Goal: Task Accomplishment & Management: Manage account settings

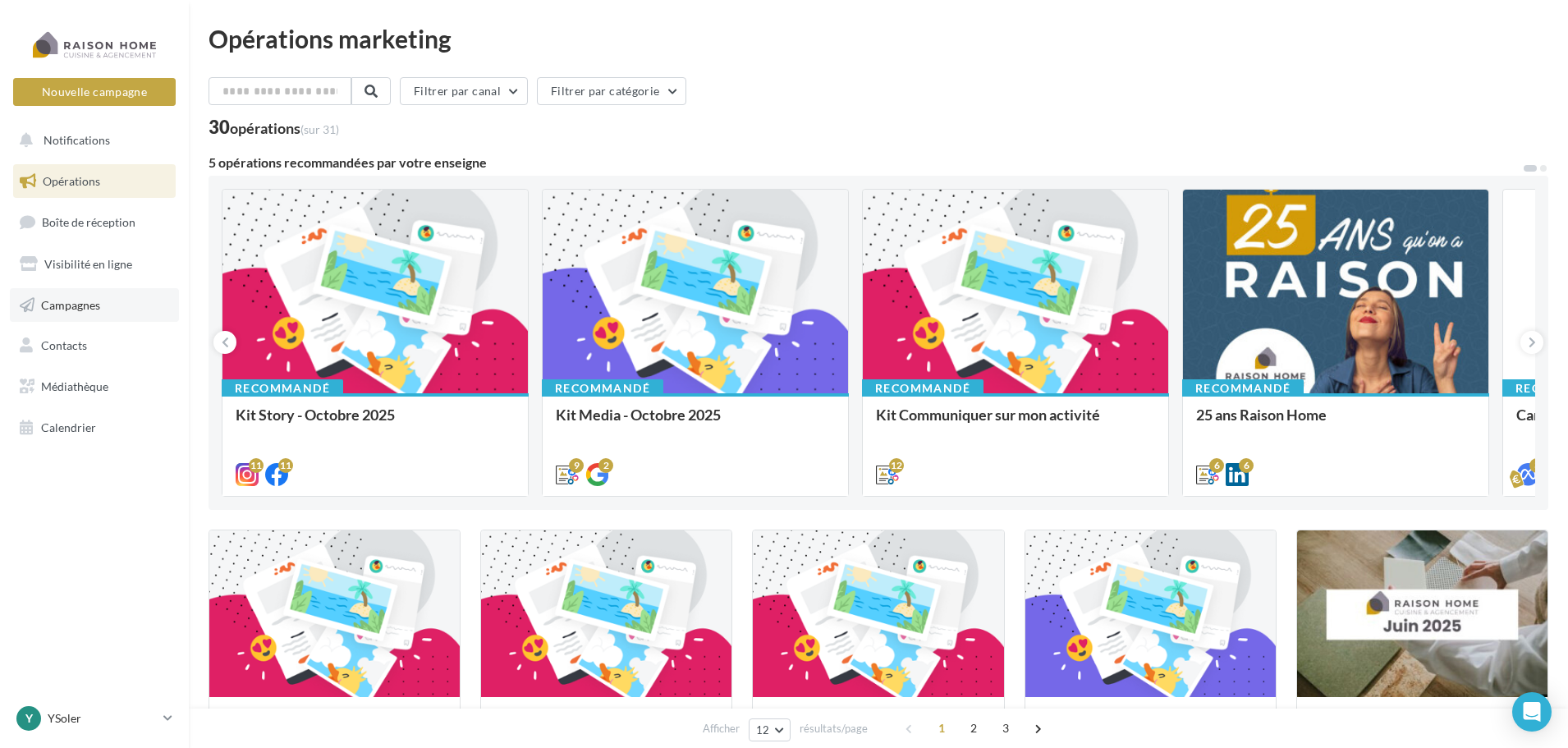
click at [85, 304] on span "Campagnes" at bounding box center [71, 304] width 59 height 14
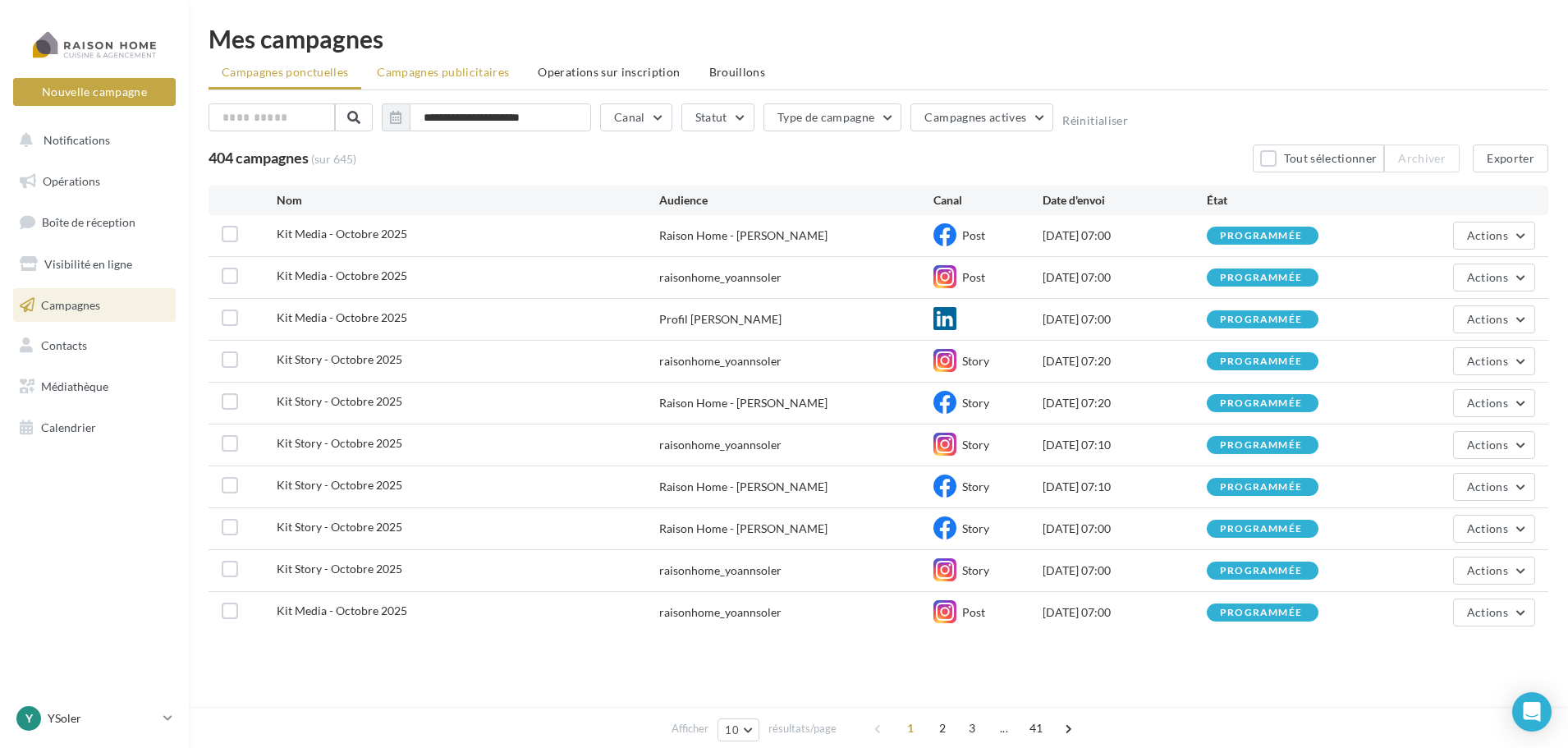
click at [451, 70] on span "Campagnes publicitaires" at bounding box center [442, 72] width 132 height 14
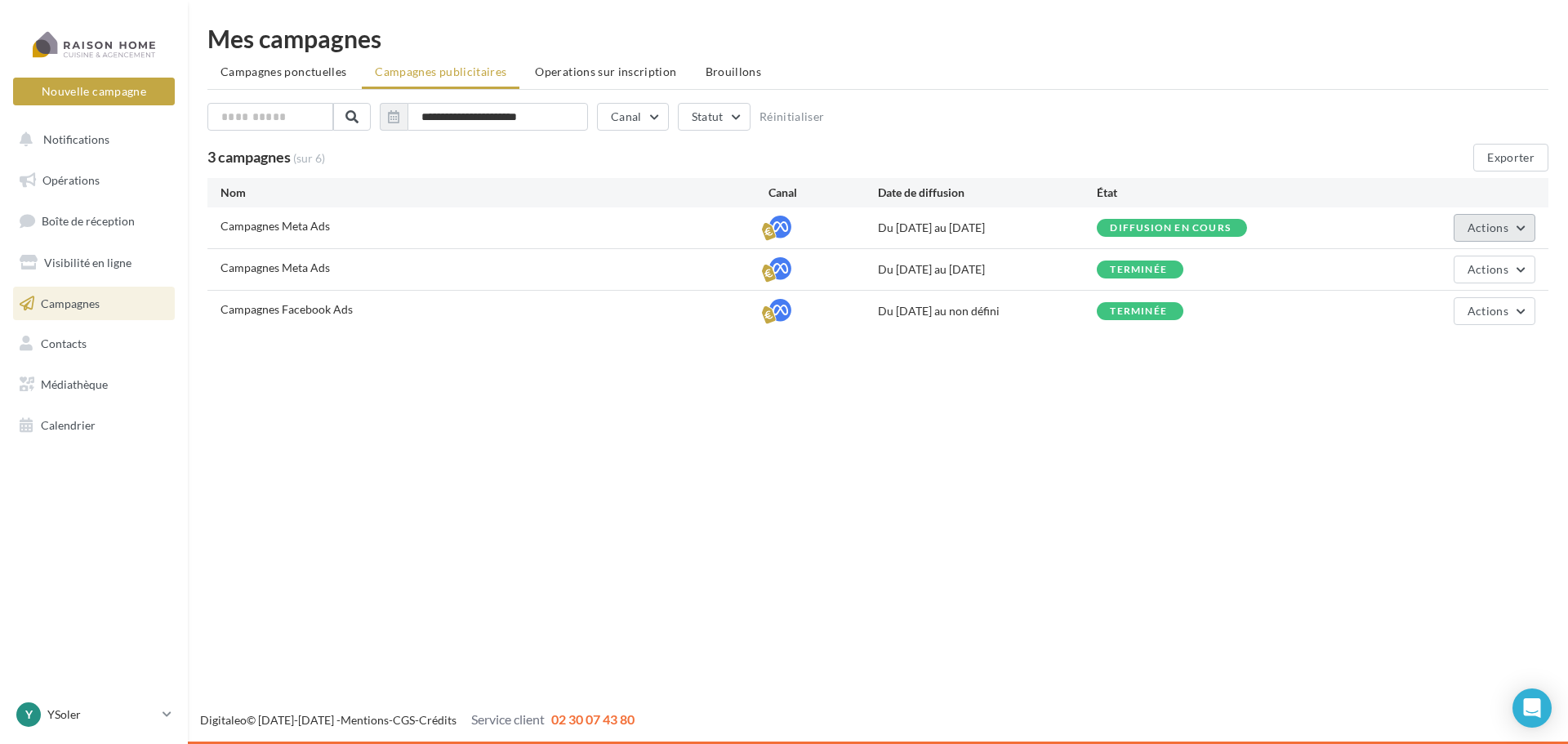
click at [1500, 234] on span "Actions" at bounding box center [1489, 228] width 41 height 14
click at [1452, 266] on button "Éditer" at bounding box center [1454, 266] width 163 height 43
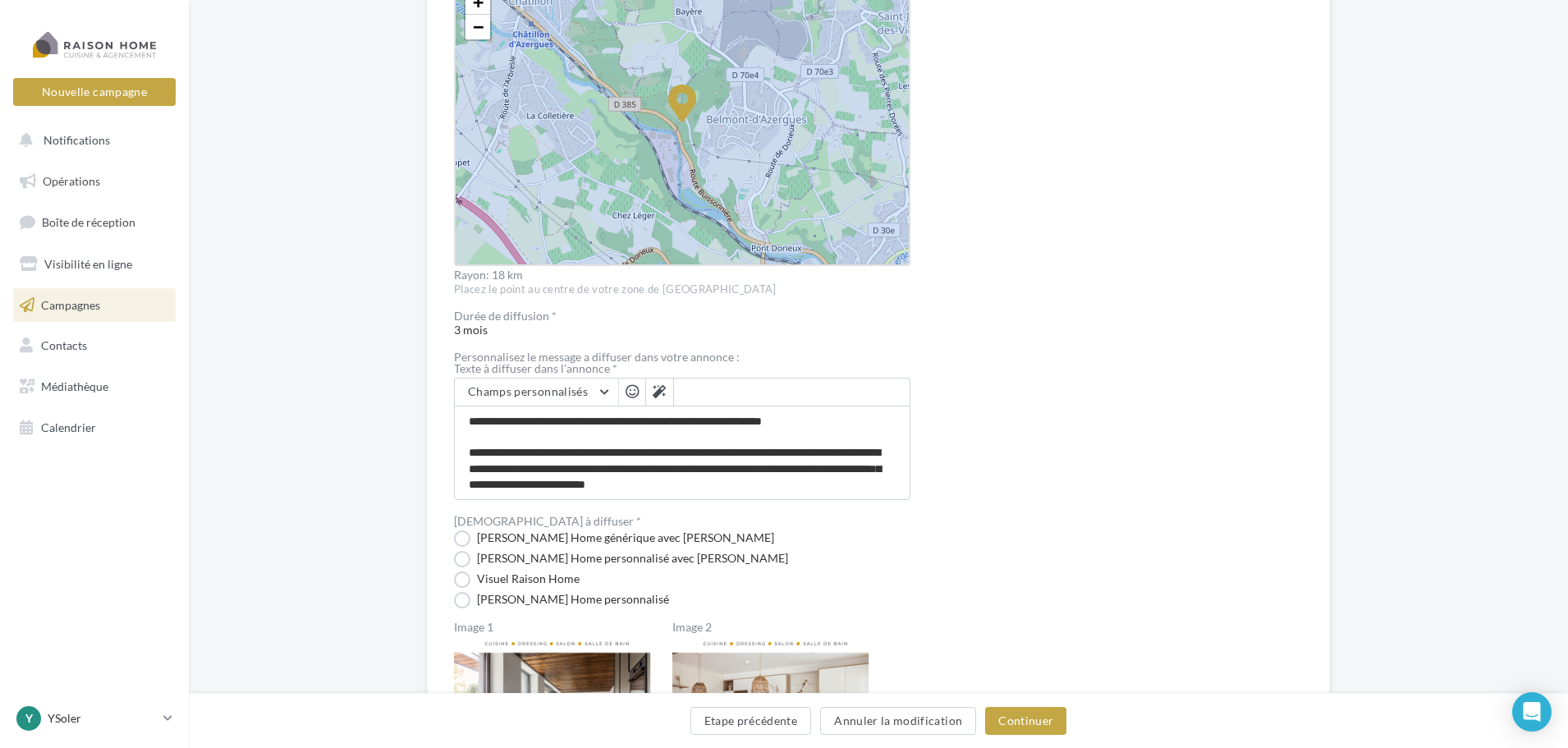
scroll to position [463, 0]
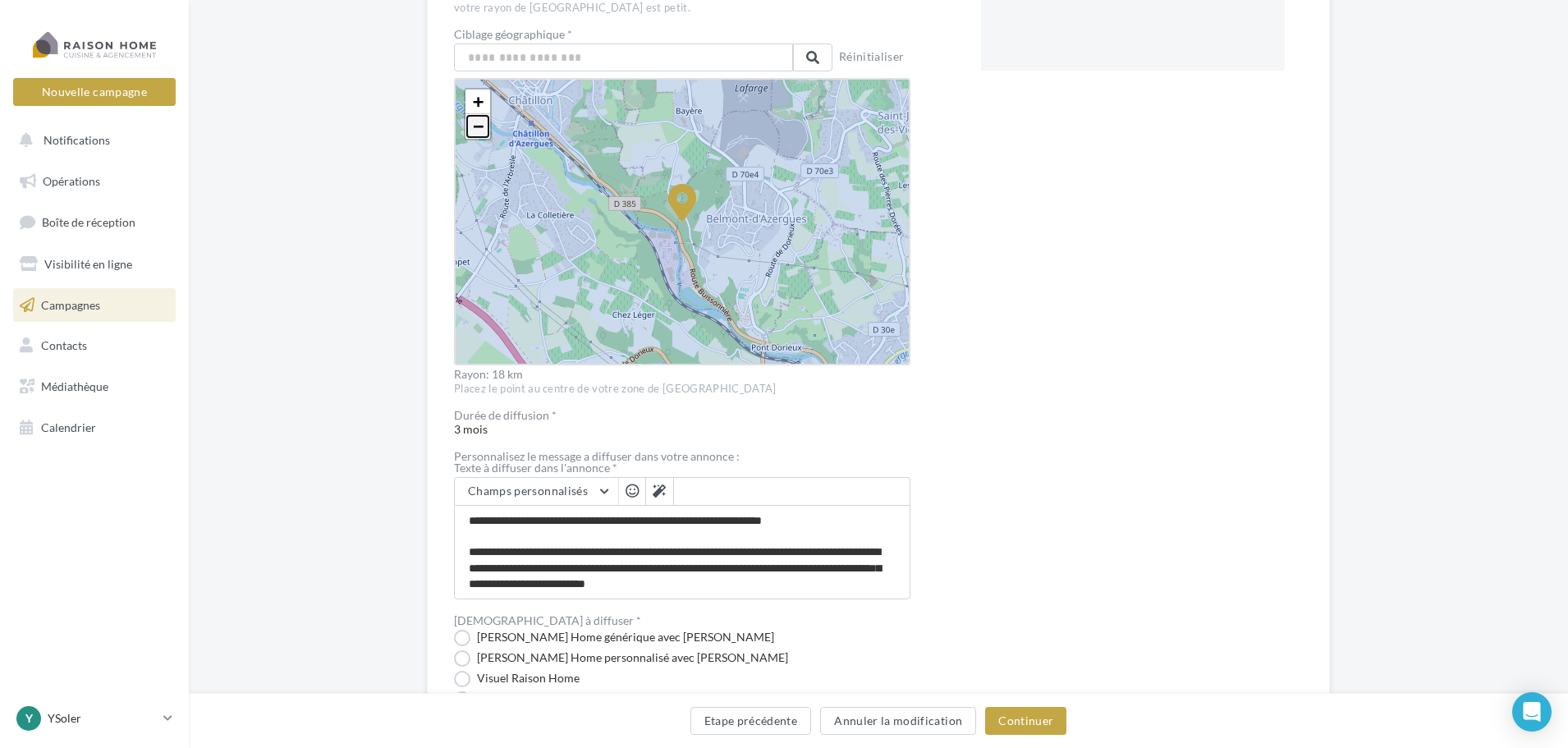
click at [479, 129] on span "−" at bounding box center [478, 126] width 11 height 21
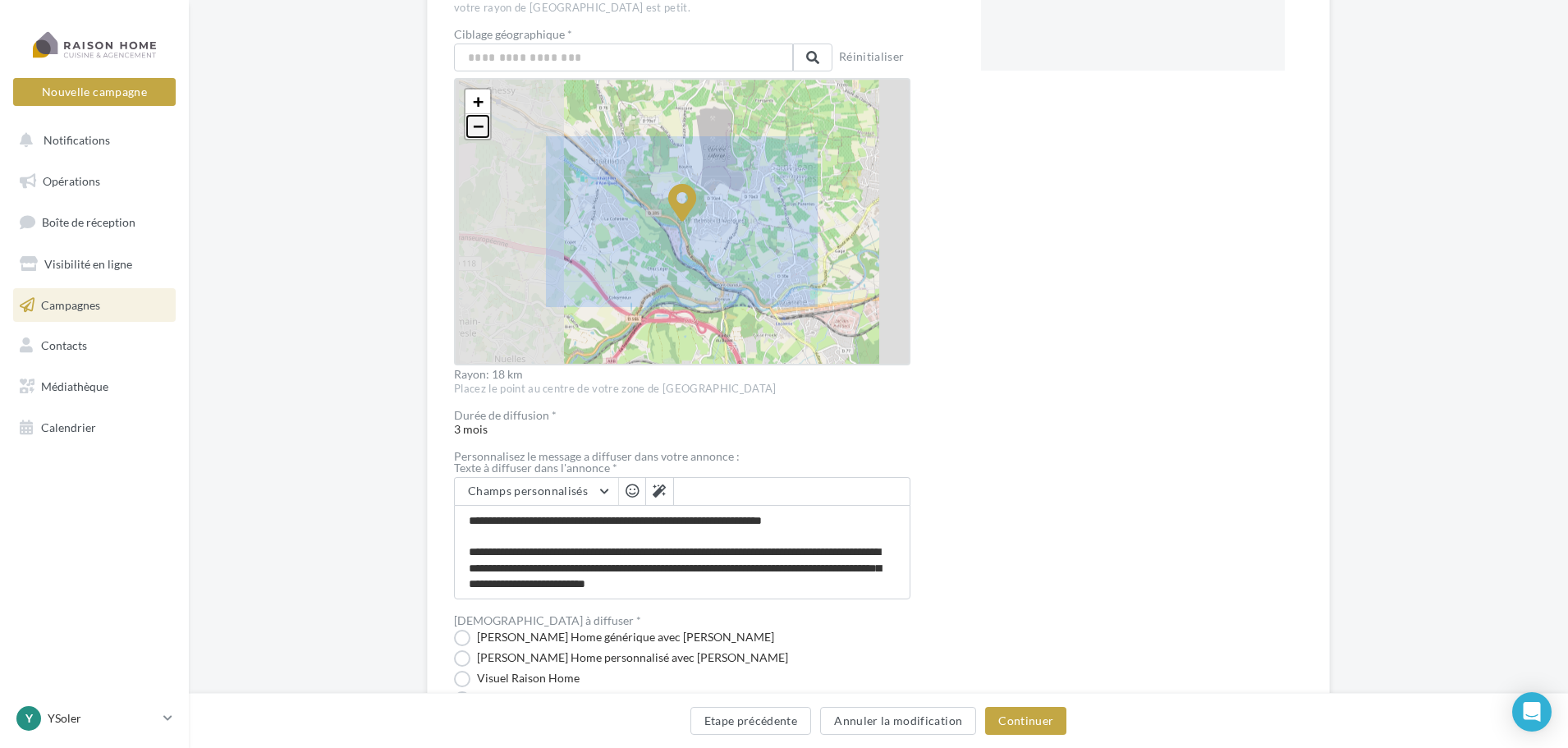
click at [479, 129] on span "−" at bounding box center [478, 126] width 11 height 21
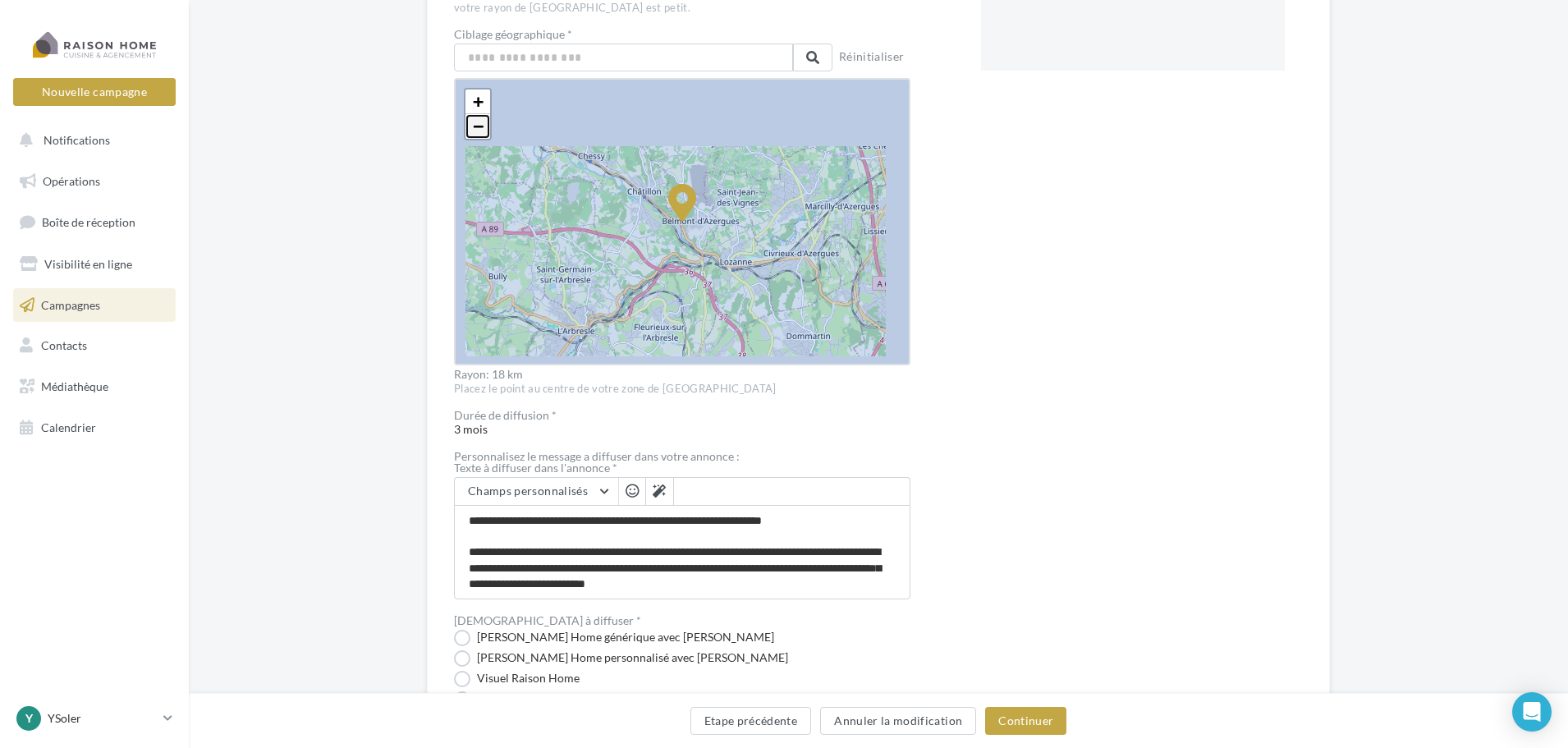
click at [479, 129] on span "−" at bounding box center [478, 126] width 11 height 21
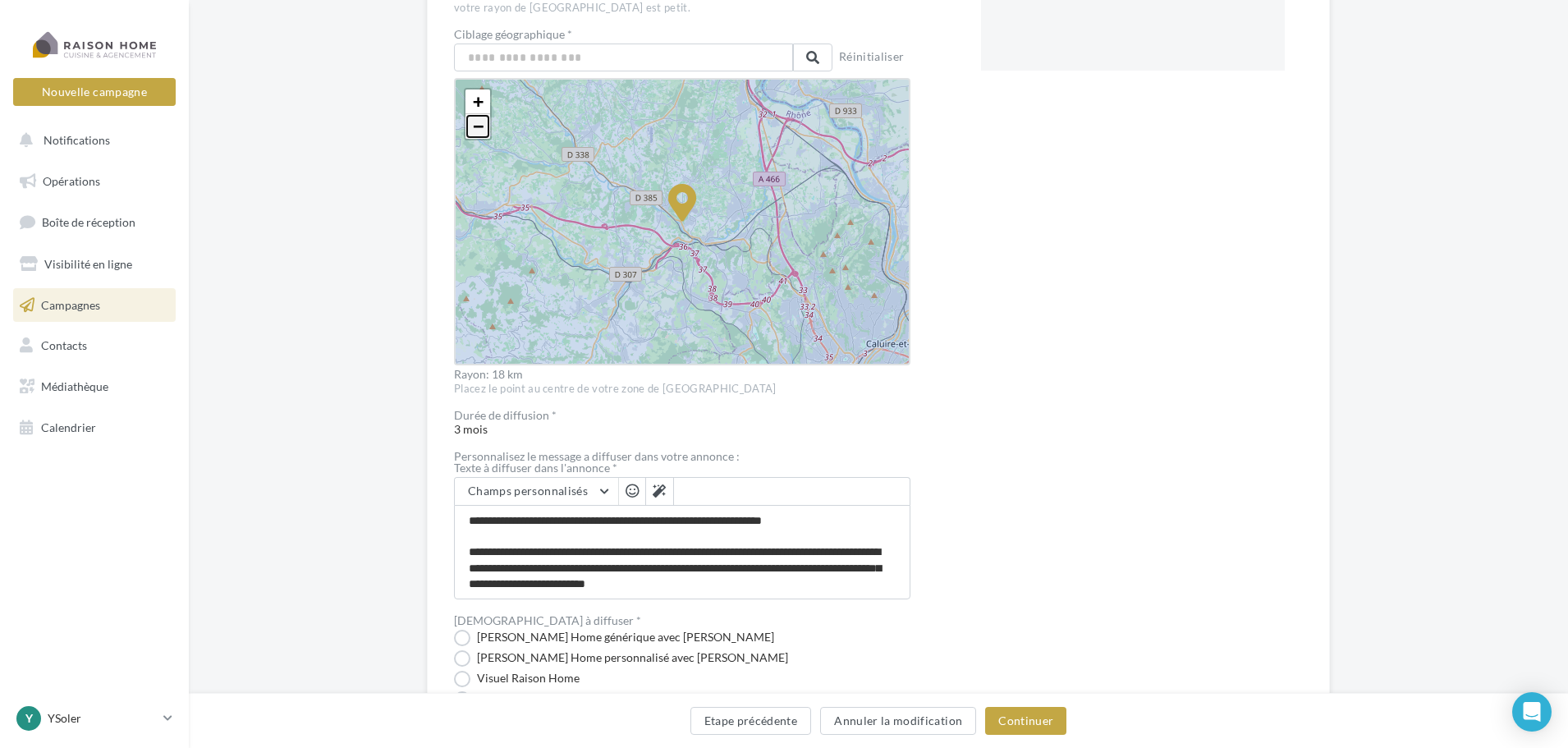
click at [479, 129] on span "−" at bounding box center [478, 126] width 11 height 21
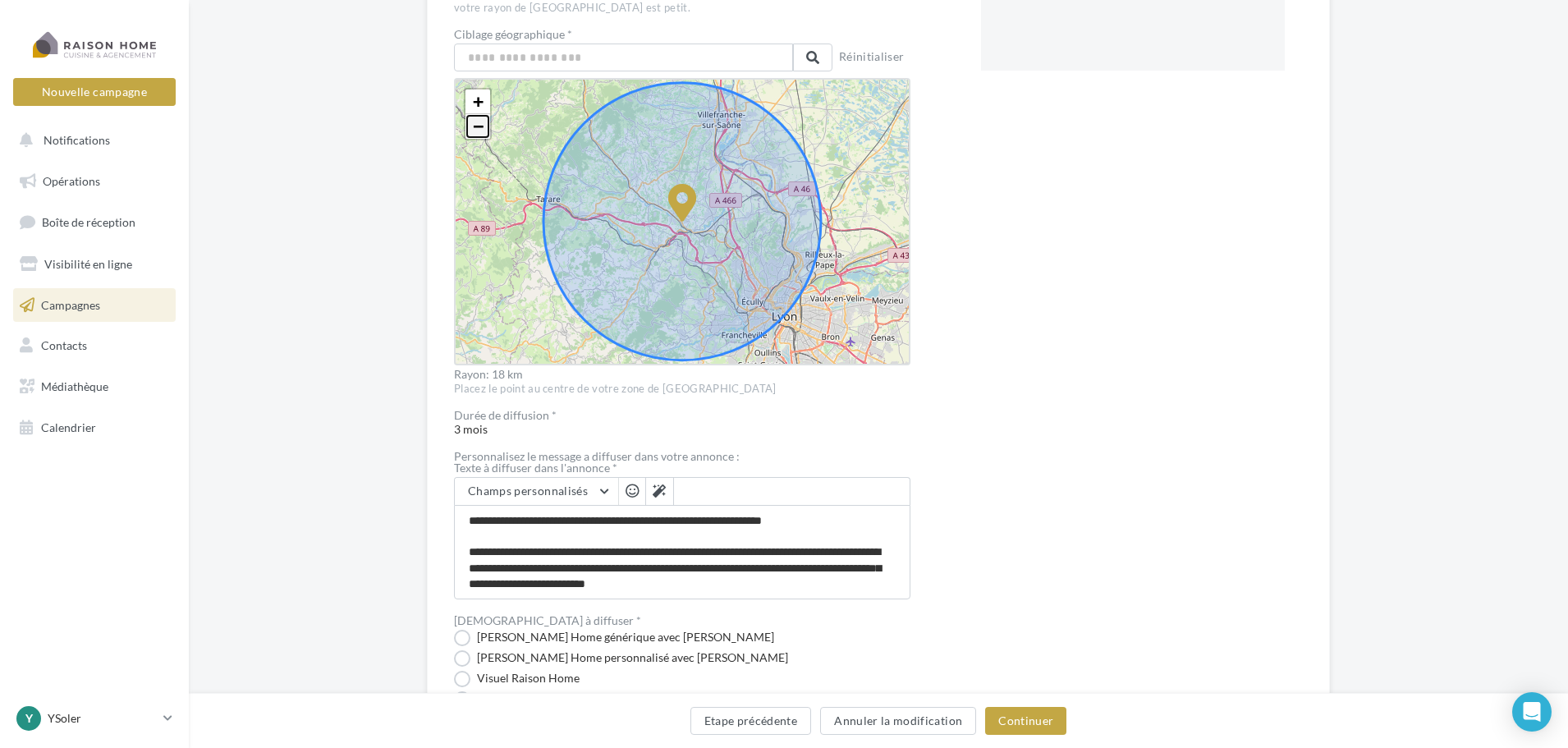
click at [479, 129] on span "−" at bounding box center [478, 126] width 11 height 21
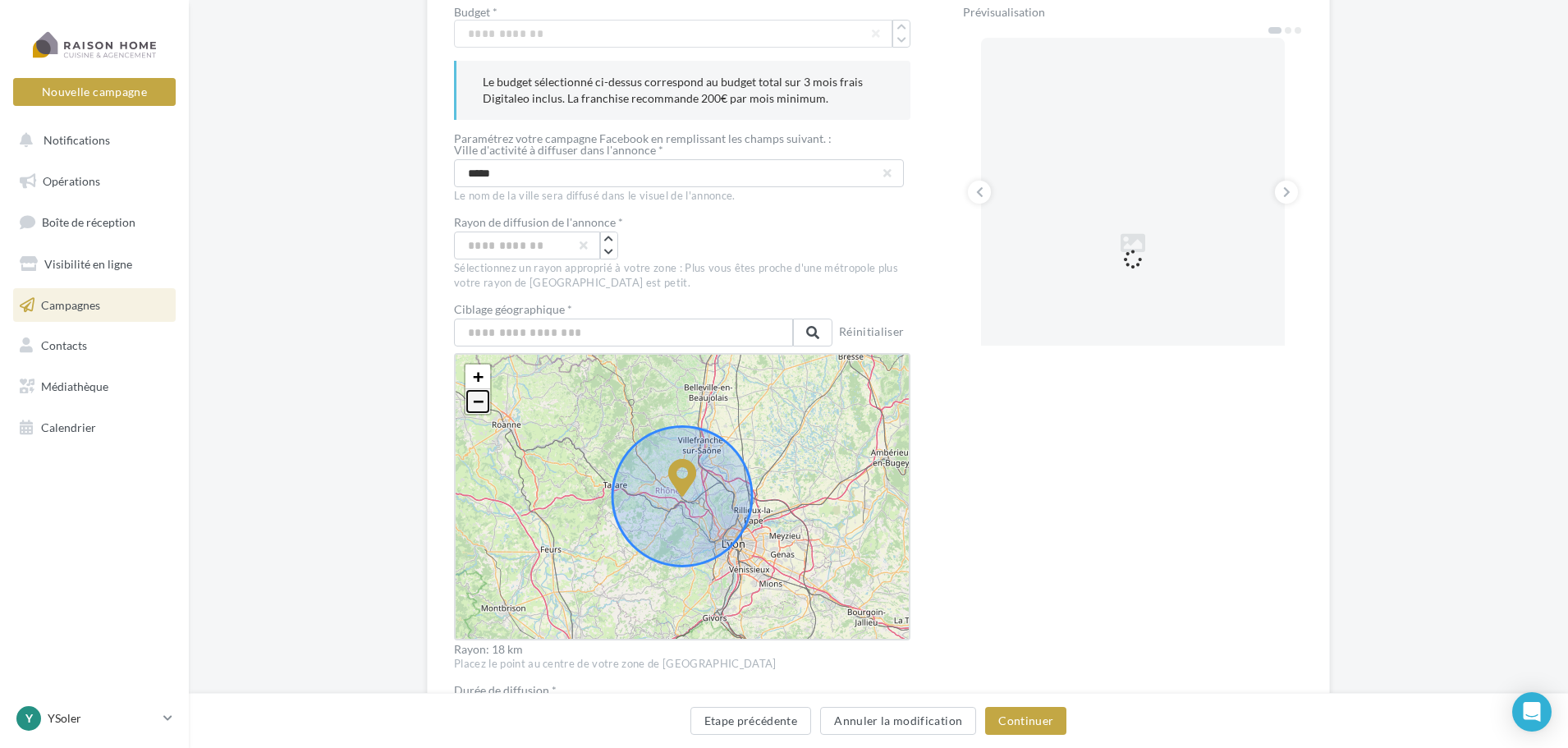
scroll to position [216, 0]
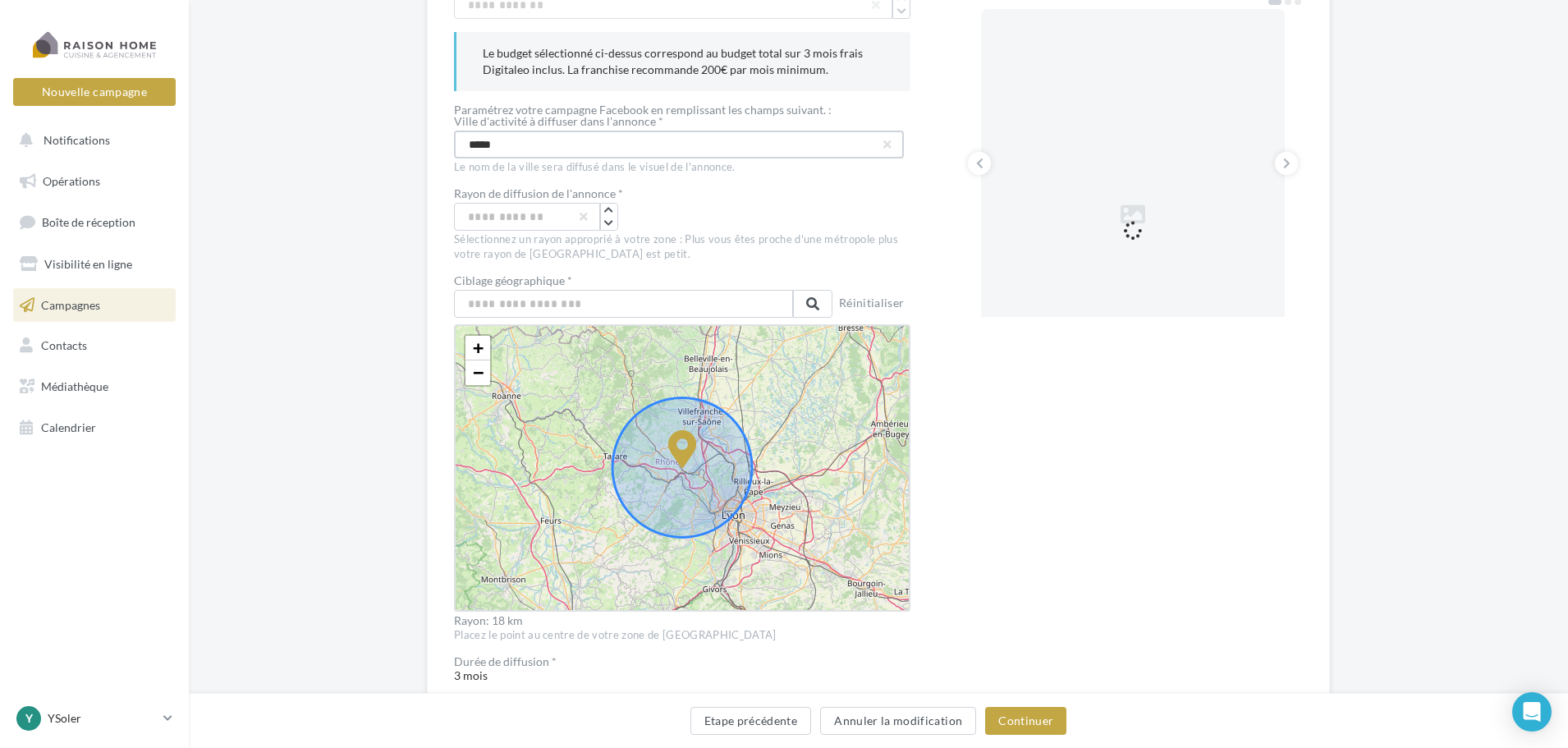
drag, startPoint x: 565, startPoint y: 149, endPoint x: 481, endPoint y: 149, distance: 84.0
click at [481, 149] on input "*****" at bounding box center [679, 144] width 450 height 28
type input "*****"
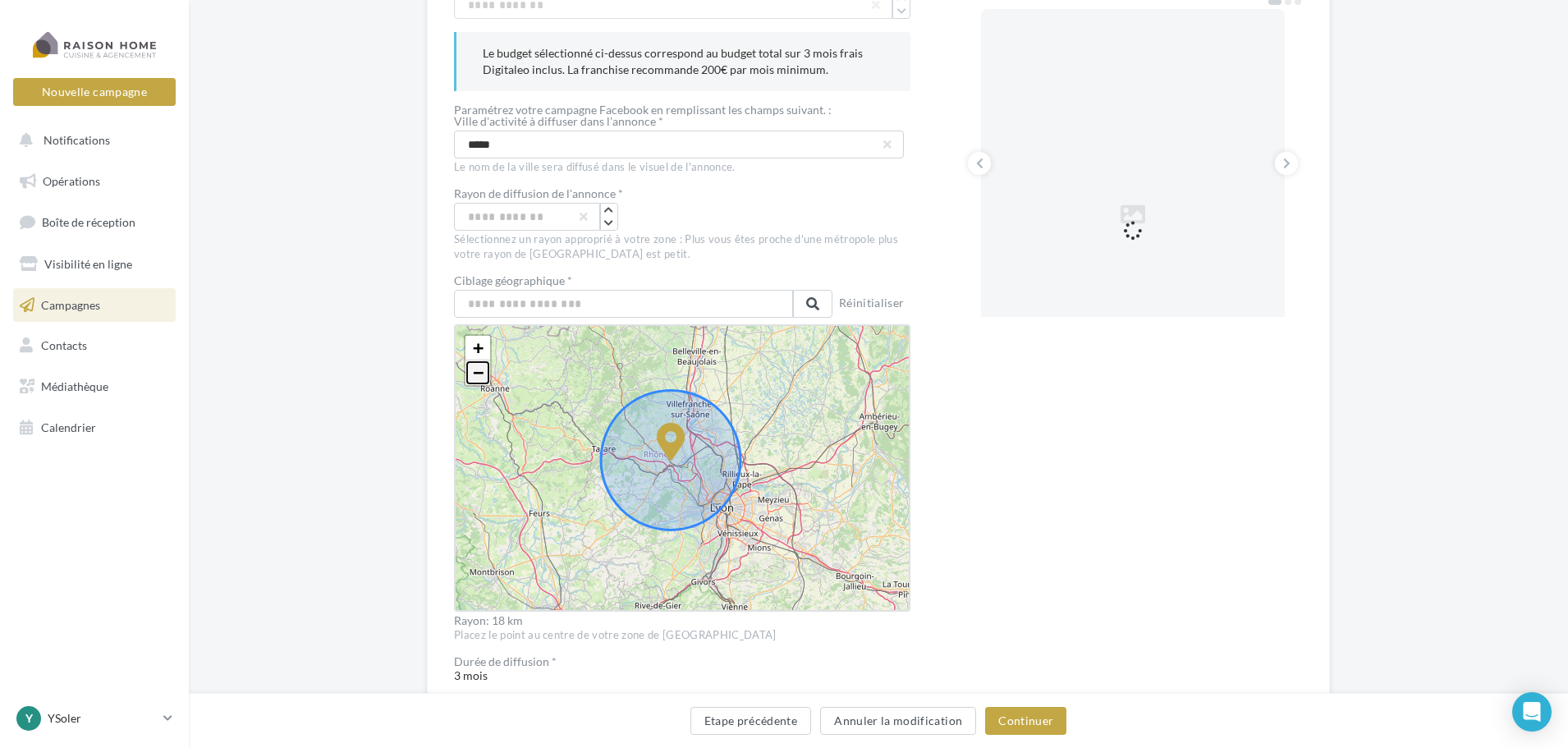
click at [478, 380] on span "−" at bounding box center [478, 372] width 11 height 21
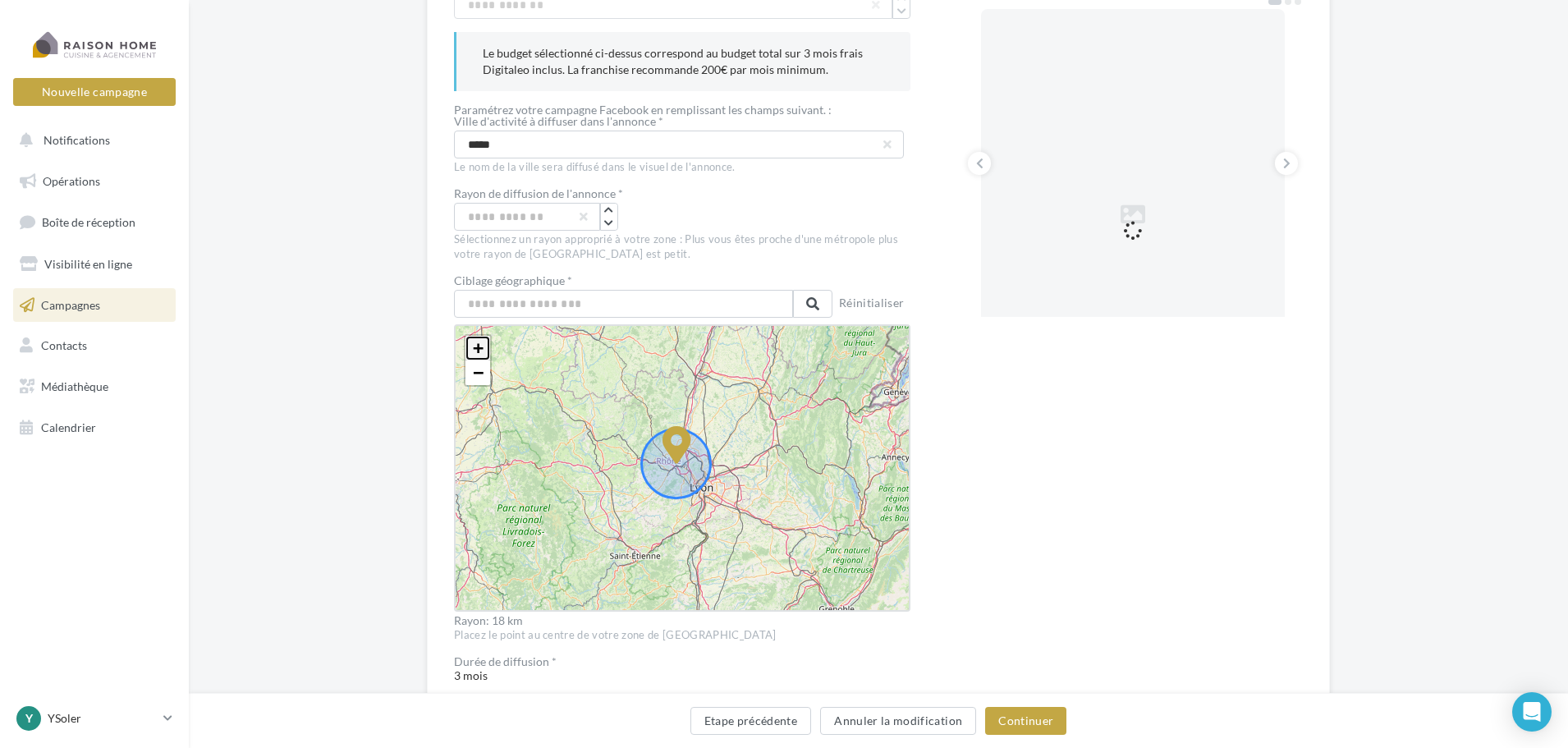
click at [478, 348] on span "+" at bounding box center [478, 348] width 11 height 21
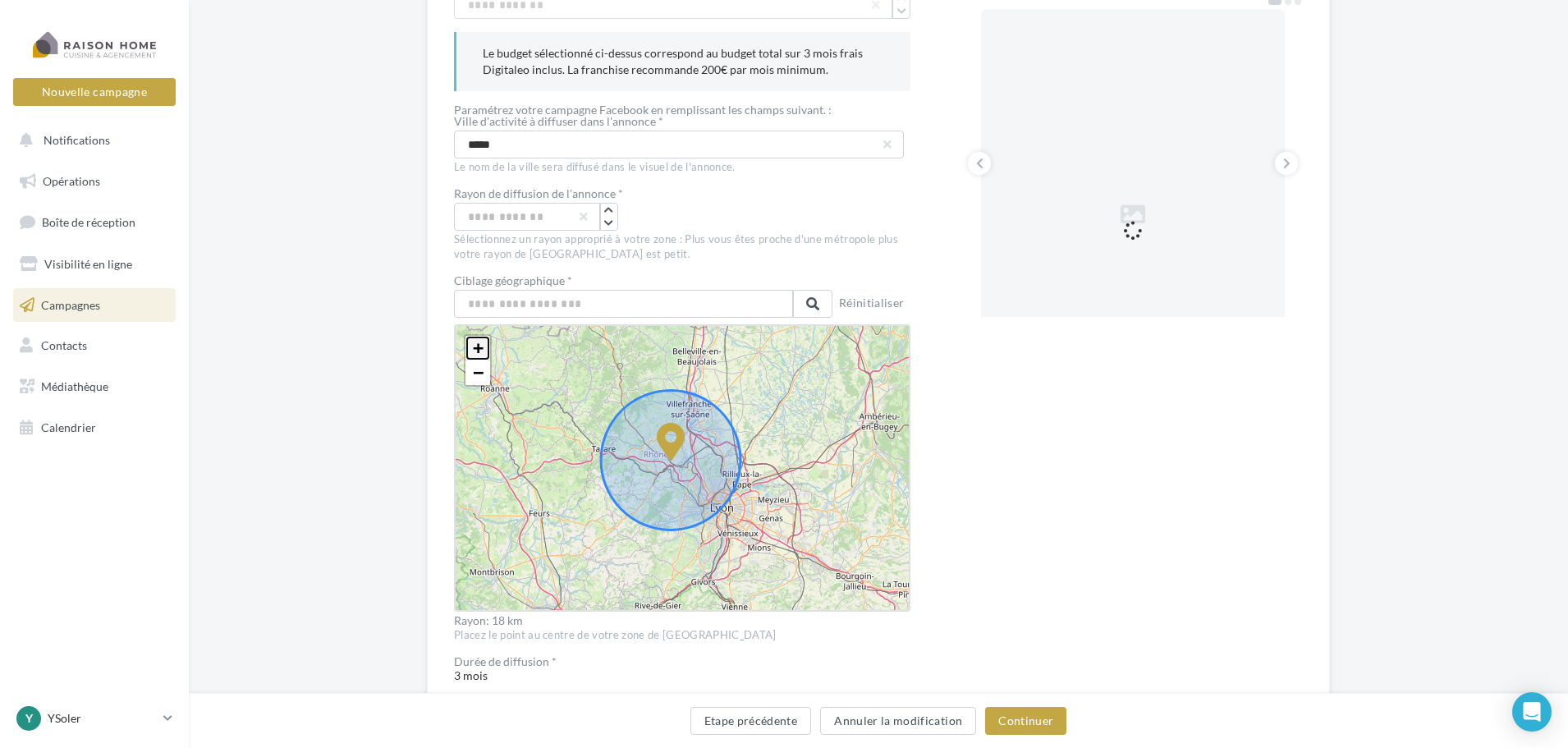
click at [478, 348] on span "+" at bounding box center [478, 348] width 11 height 21
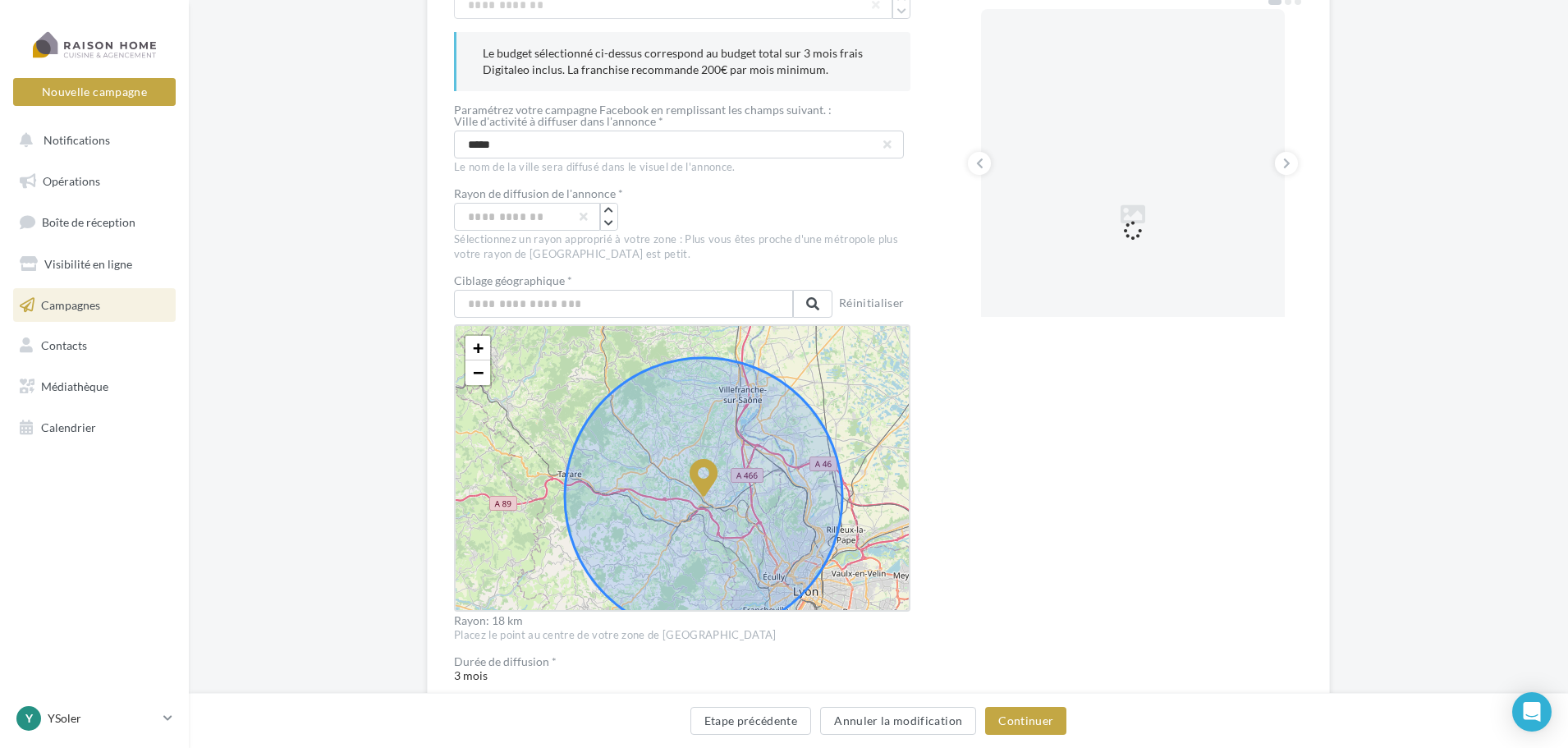
click at [621, 426] on icon at bounding box center [703, 497] width 277 height 277
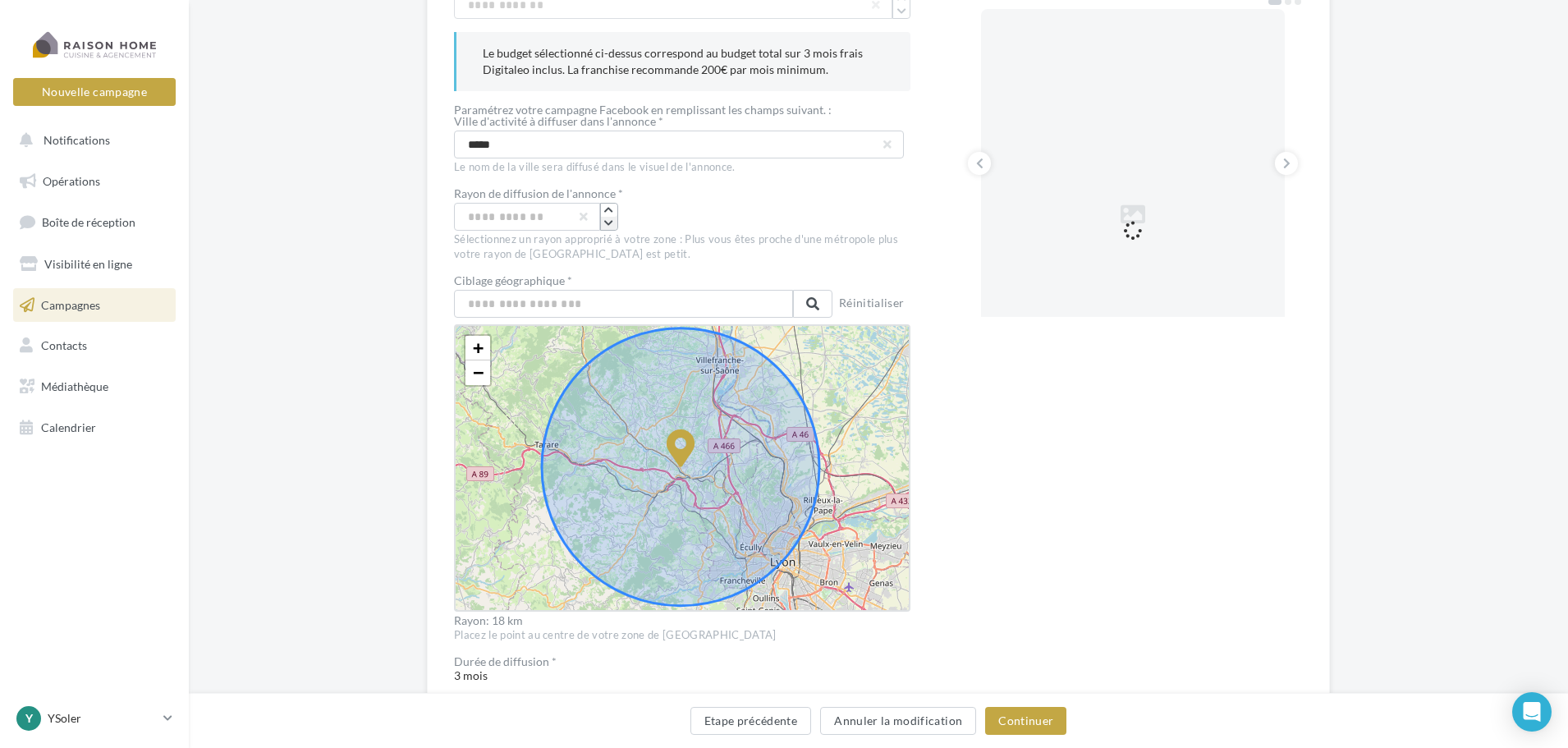
click at [609, 224] on icon "button" at bounding box center [609, 223] width 9 height 10
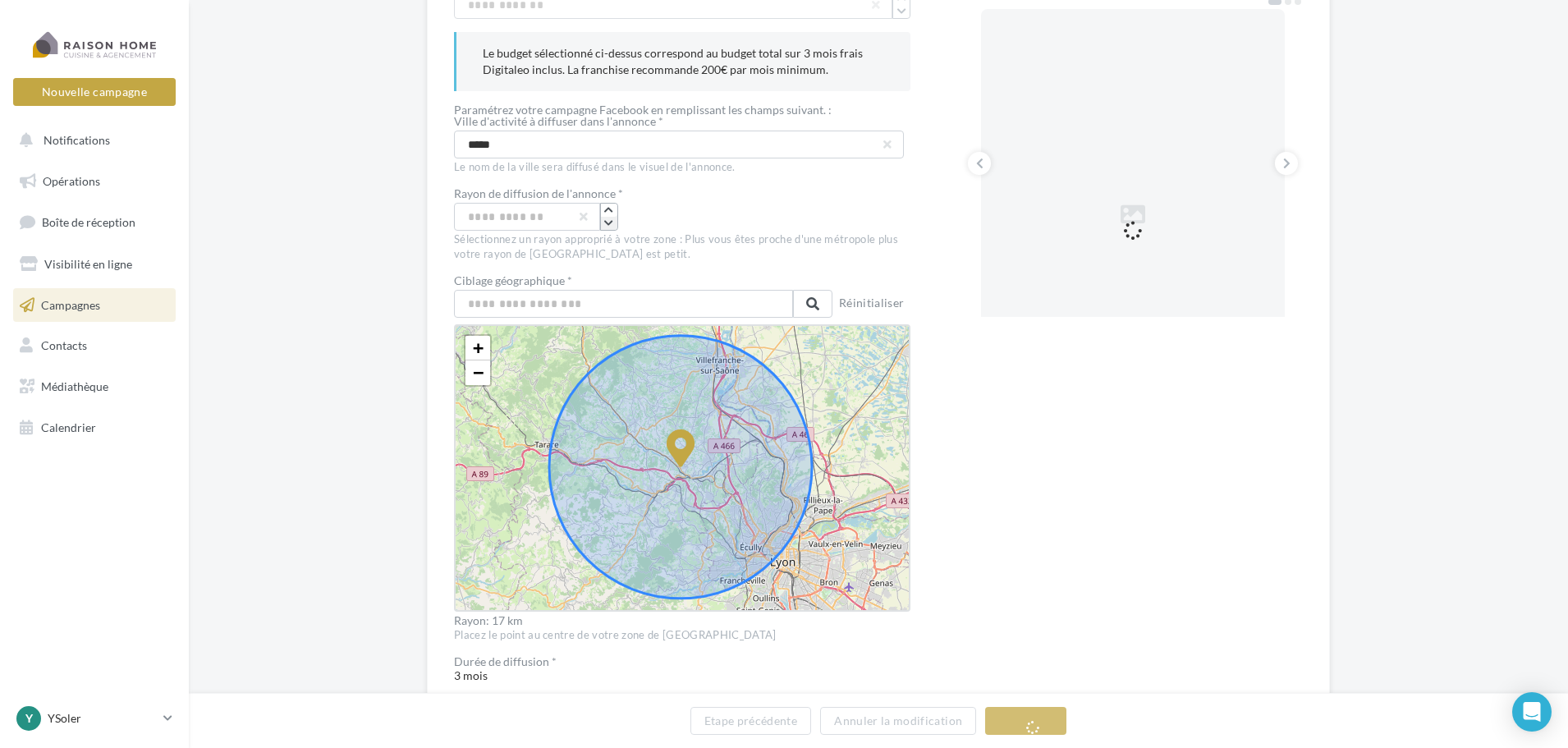
click at [609, 224] on icon "button" at bounding box center [609, 223] width 9 height 10
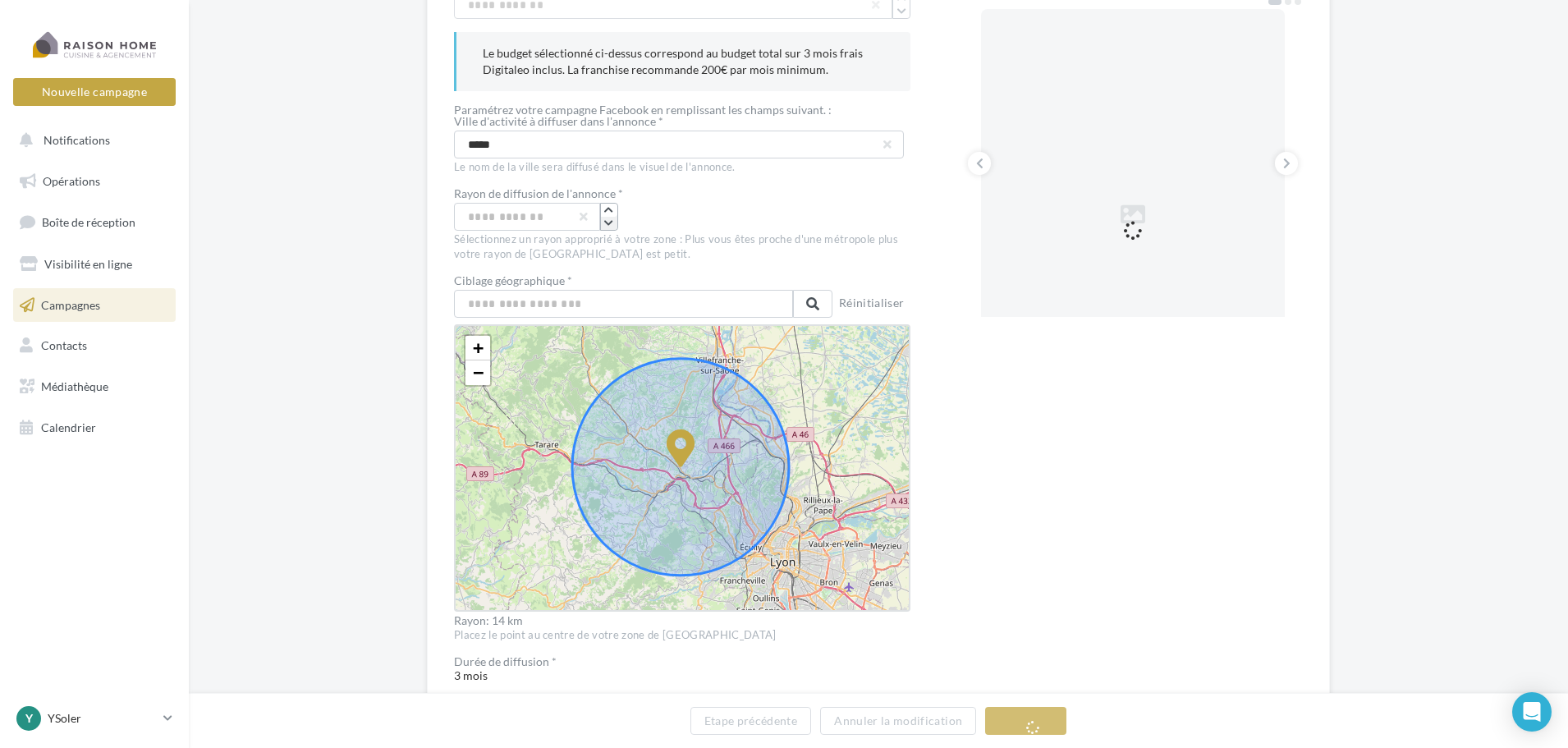
click at [609, 224] on icon "button" at bounding box center [609, 223] width 9 height 10
click at [609, 225] on icon "button" at bounding box center [609, 223] width 9 height 10
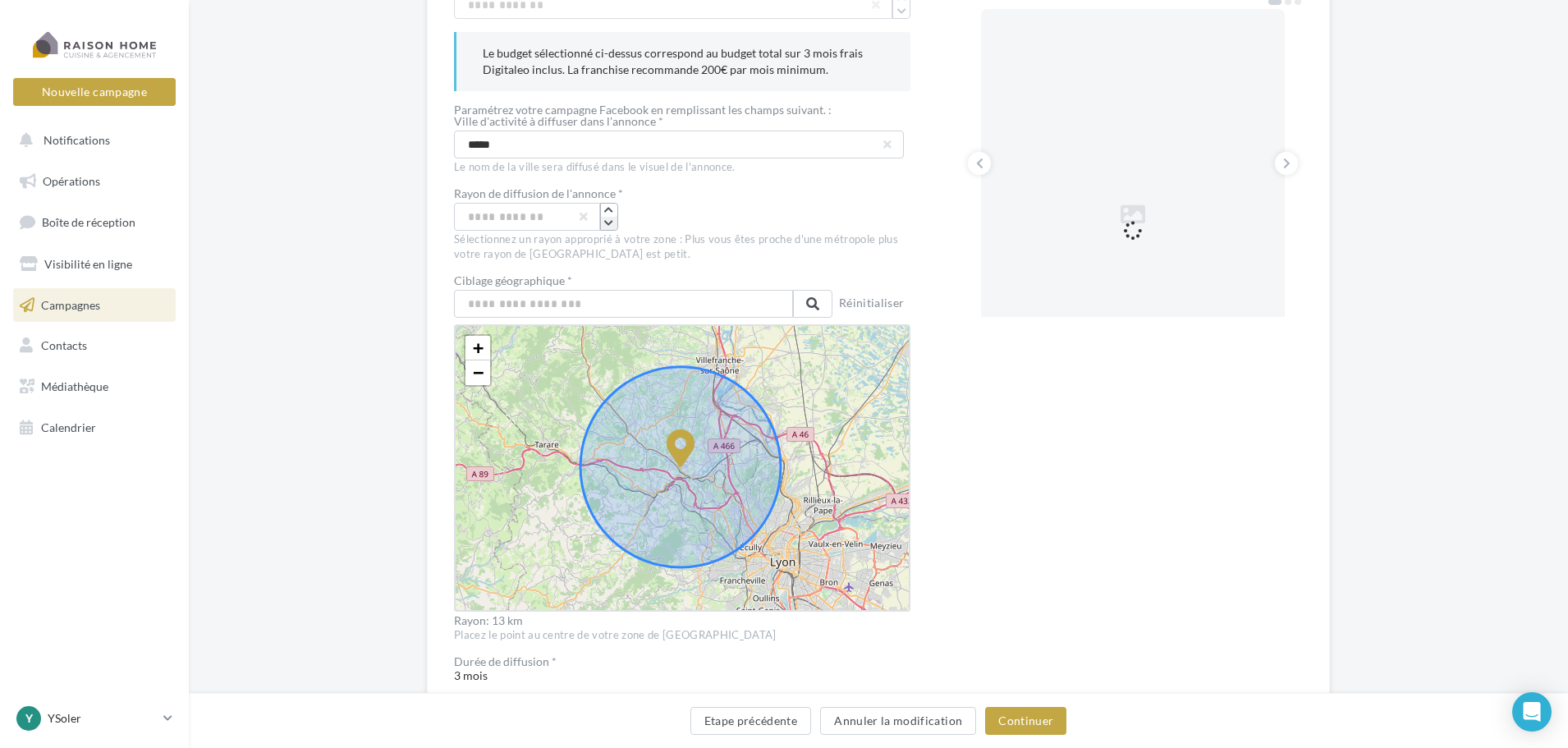
click at [609, 225] on icon "button" at bounding box center [609, 223] width 9 height 10
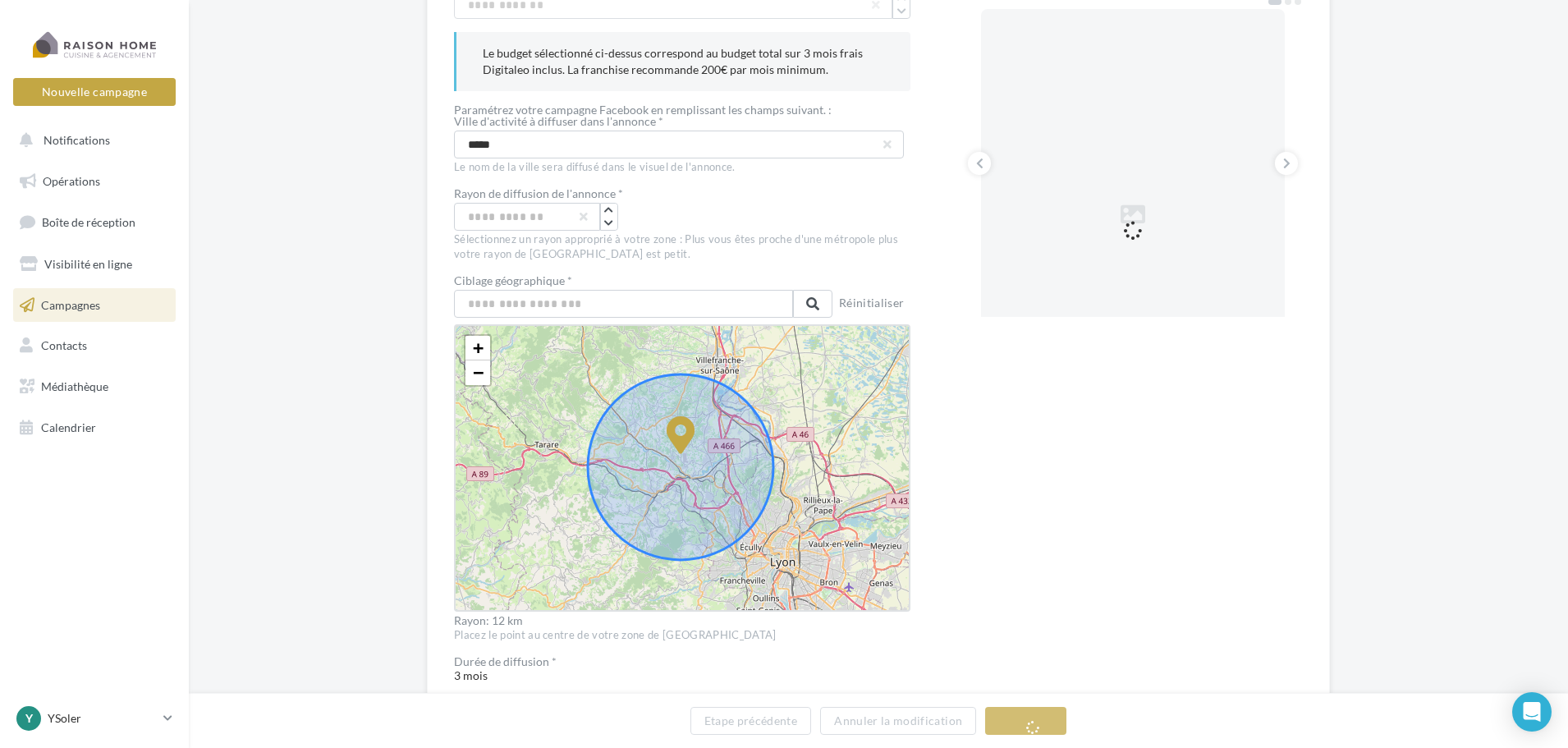
drag, startPoint x: 679, startPoint y: 448, endPoint x: 679, endPoint y: 430, distance: 18.0
click at [679, 430] on icon at bounding box center [681, 436] width 29 height 38
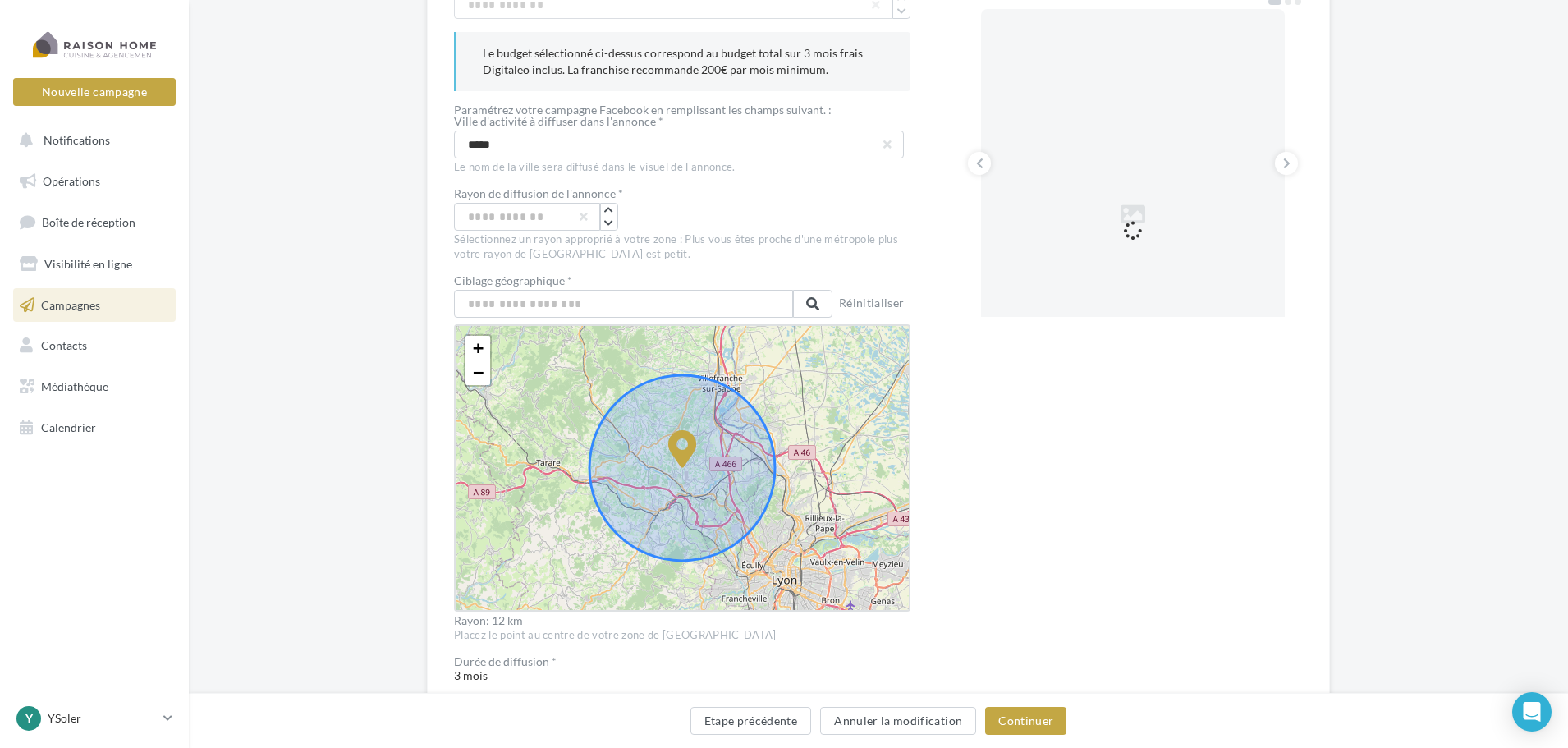
drag, startPoint x: 687, startPoint y: 442, endPoint x: 681, endPoint y: 457, distance: 16.2
click at [681, 457] on icon at bounding box center [683, 449] width 29 height 38
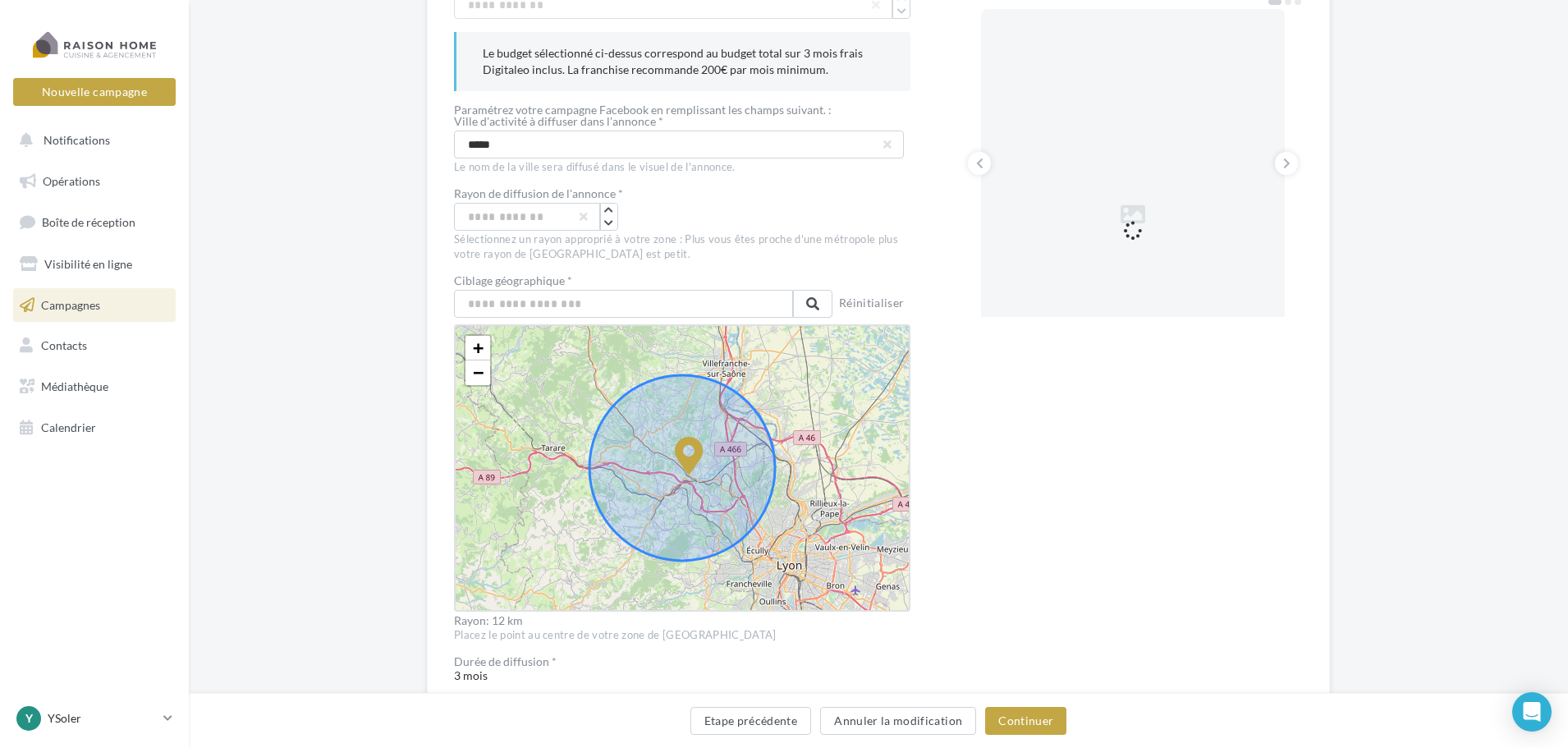
drag, startPoint x: 681, startPoint y: 457, endPoint x: 688, endPoint y: 472, distance: 16.6
click at [688, 472] on icon at bounding box center [689, 456] width 29 height 38
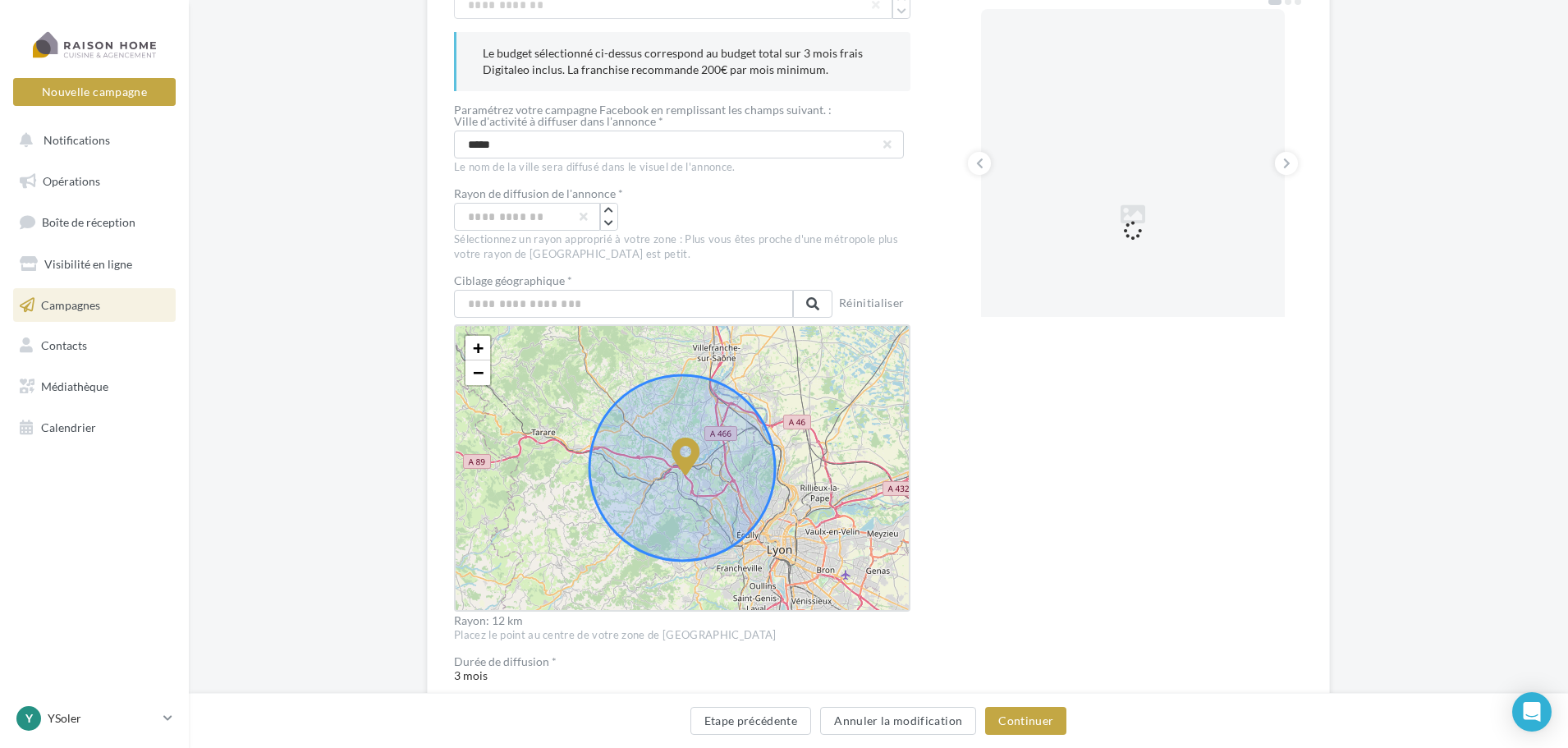
drag, startPoint x: 686, startPoint y: 464, endPoint x: 689, endPoint y: 472, distance: 8.5
click at [689, 472] on icon at bounding box center [686, 457] width 29 height 38
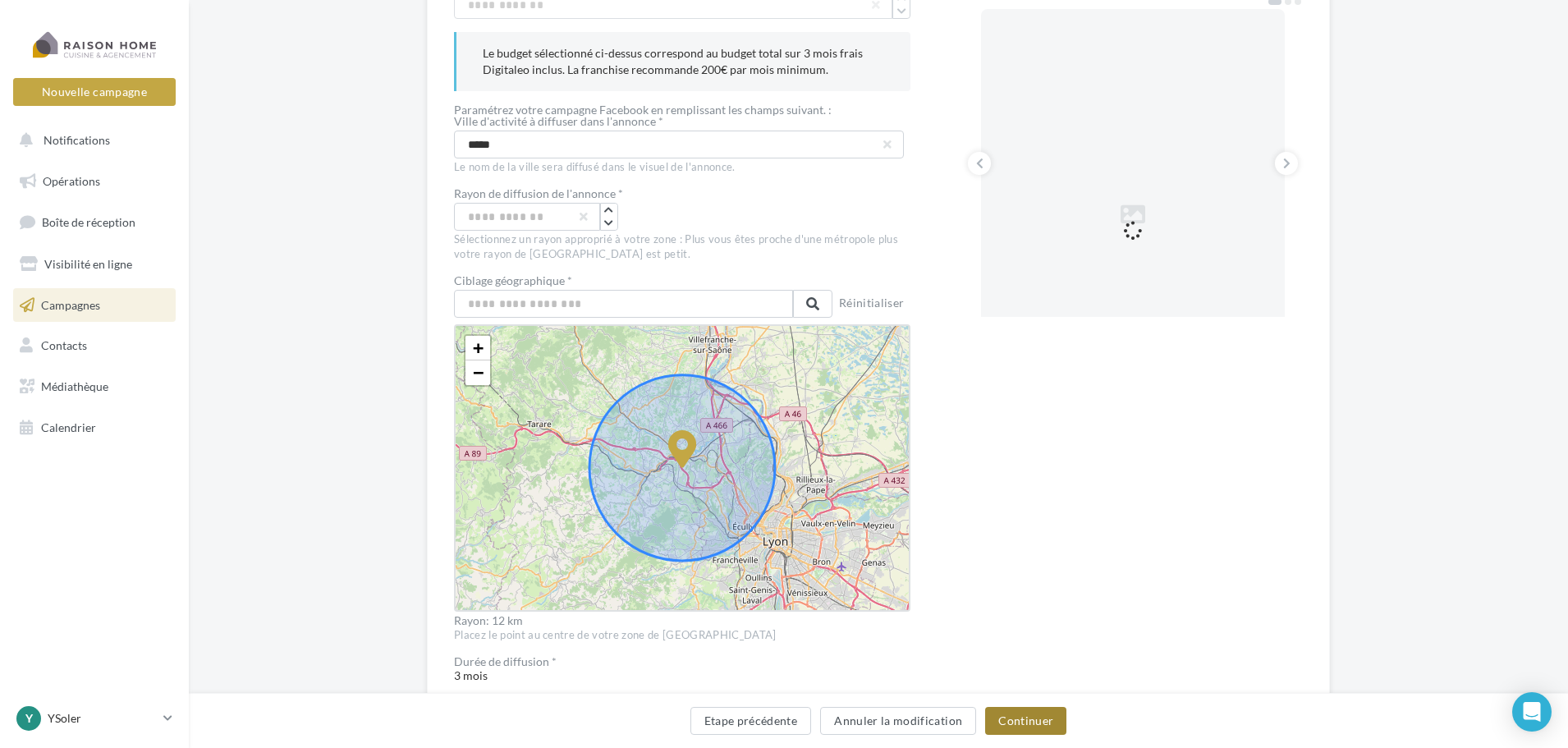
click at [1039, 713] on button "Continuer" at bounding box center [1026, 721] width 82 height 28
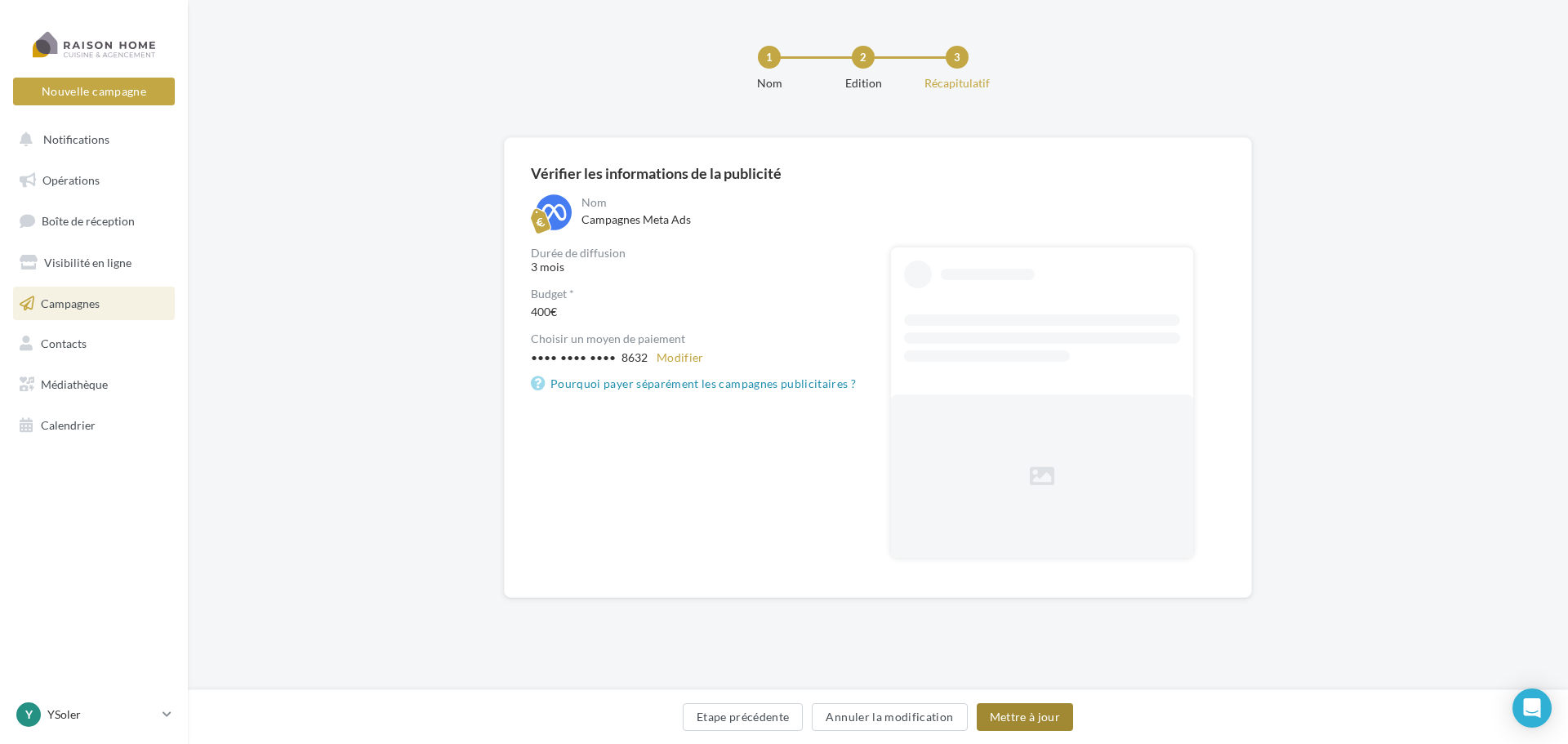
click at [1029, 709] on button "Mettre à jour" at bounding box center [1025, 717] width 97 height 28
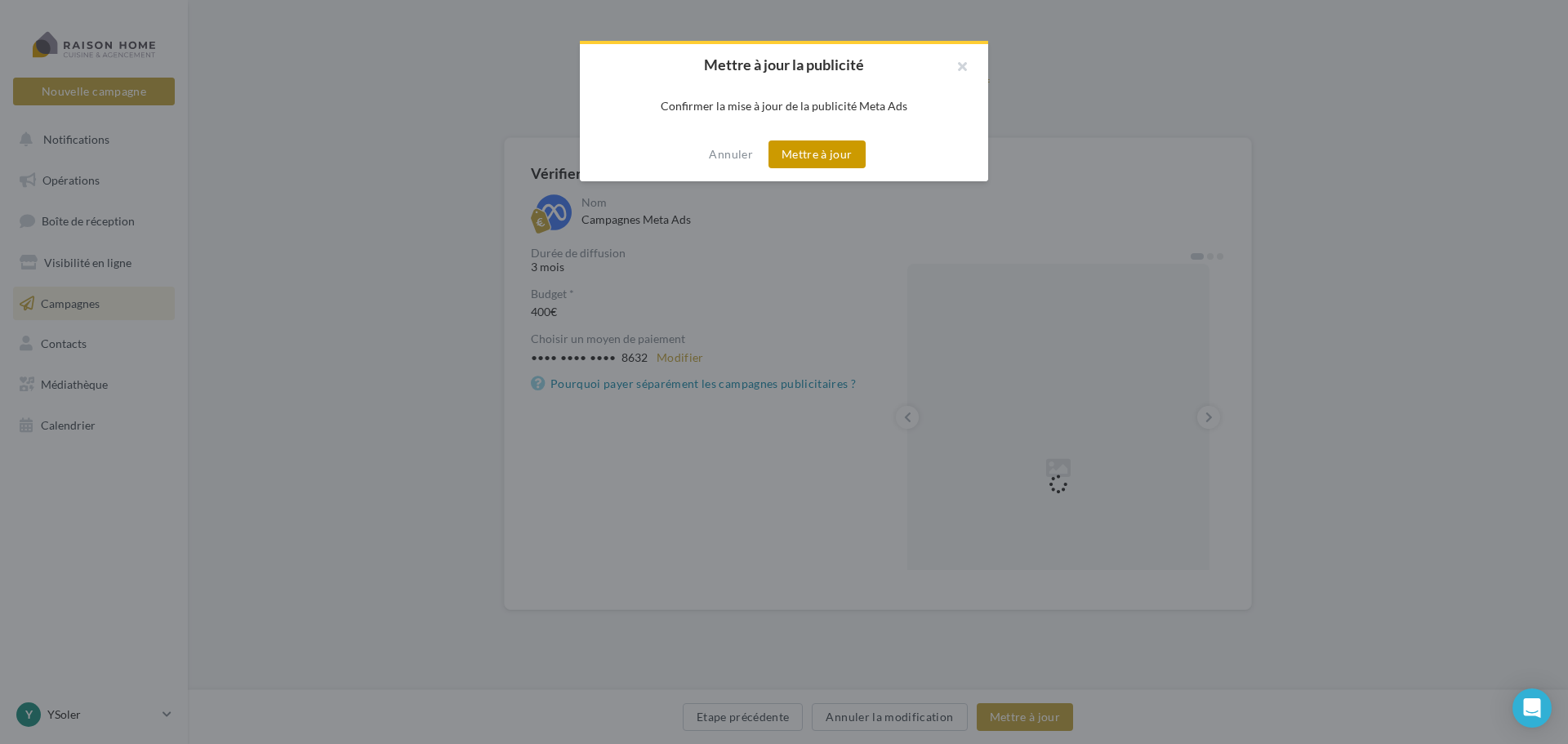
click at [817, 156] on button "Mettre à jour" at bounding box center [817, 154] width 97 height 28
